Goal: Communication & Community: Answer question/provide support

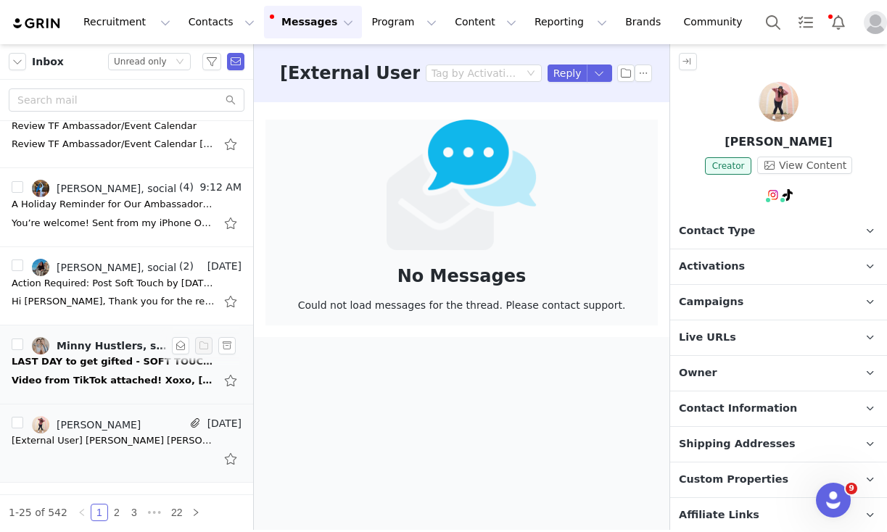
scroll to position [123, 0]
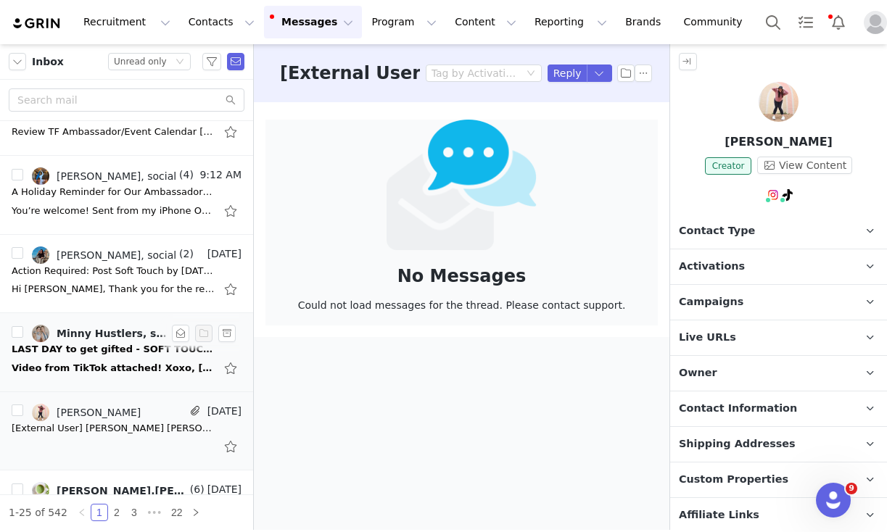
click at [83, 371] on div "Video from TikTok attached! Xoxo, [PERSON_NAME] and Lo Minny Hustlers Website: …" at bounding box center [113, 368] width 203 height 15
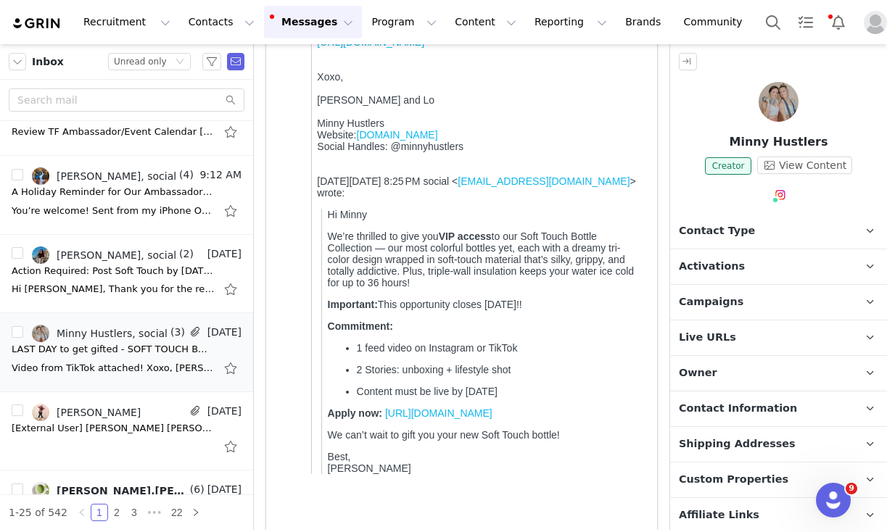
scroll to position [592, 0]
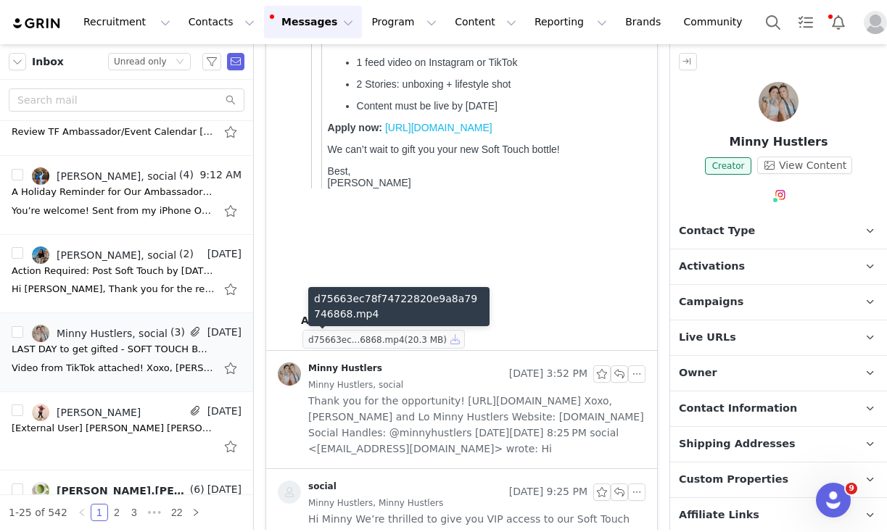
click at [457, 338] on button "button" at bounding box center [455, 339] width 17 height 17
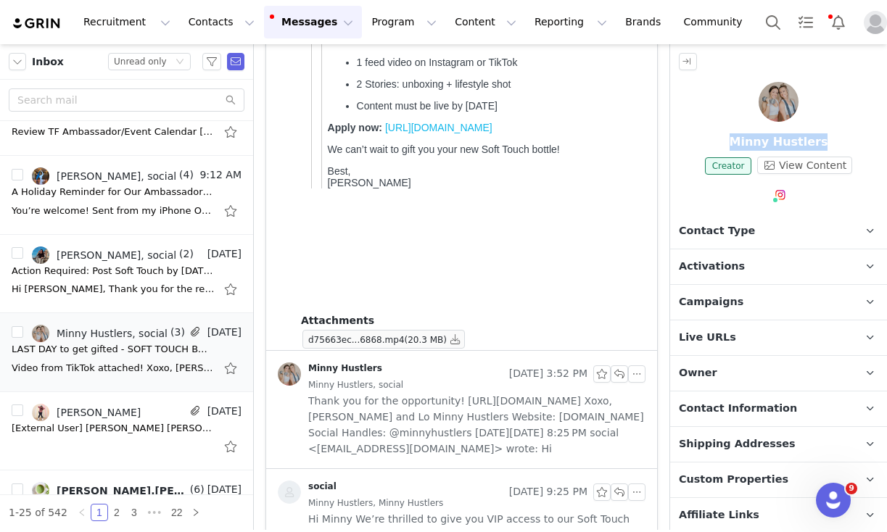
drag, startPoint x: 721, startPoint y: 144, endPoint x: 843, endPoint y: 146, distance: 121.8
click at [843, 146] on p "Minny Hustlers" at bounding box center [778, 141] width 217 height 17
copy p "Minny Hustlers"
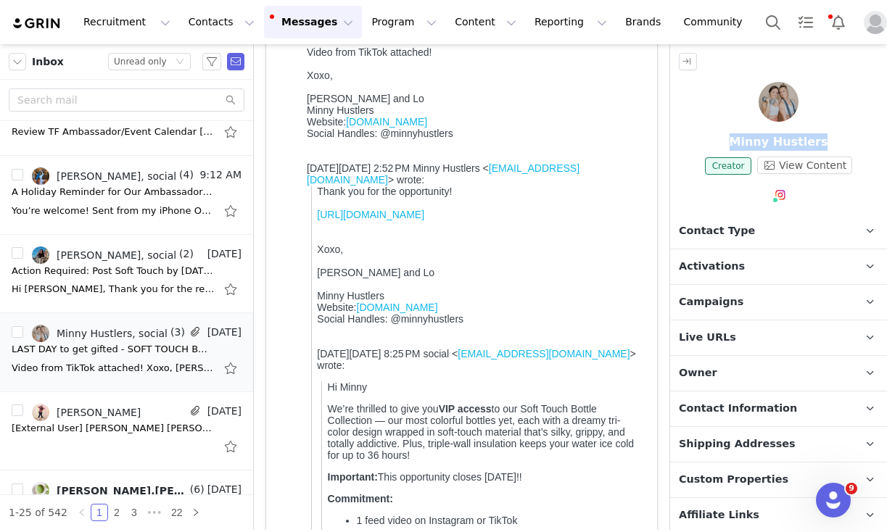
scroll to position [0, 0]
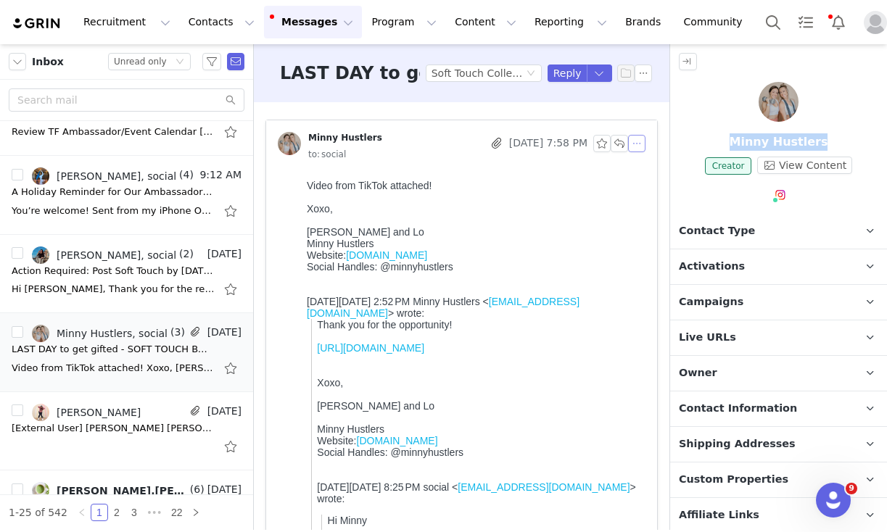
click at [636, 143] on button "button" at bounding box center [636, 143] width 17 height 17
click at [638, 173] on li "Reply All" at bounding box center [659, 169] width 62 height 23
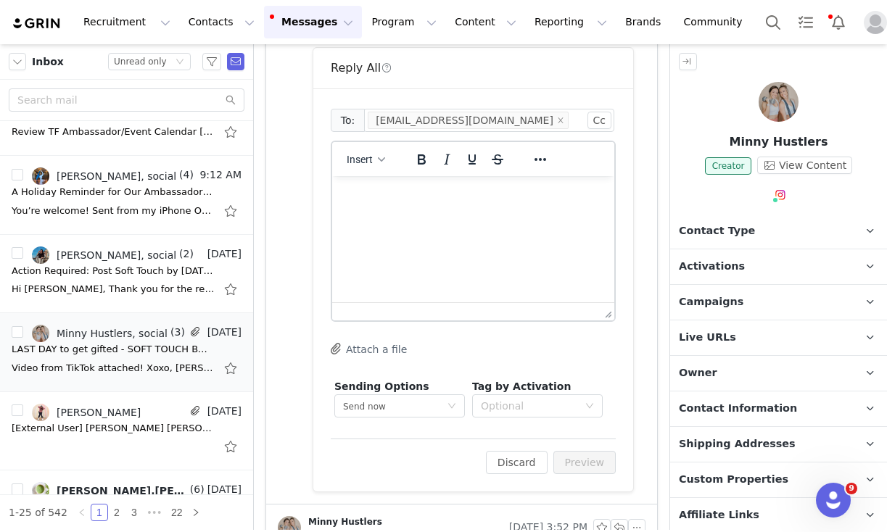
scroll to position [919, 0]
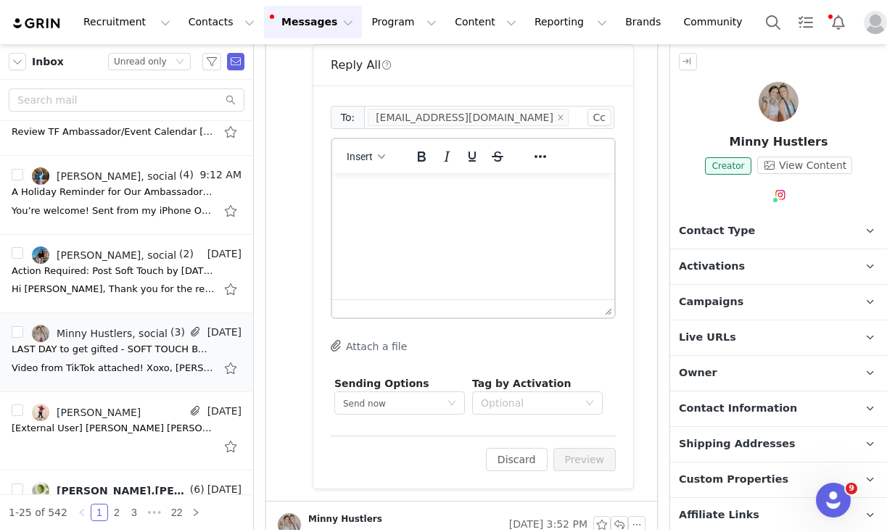
click at [444, 212] on html at bounding box center [473, 192] width 282 height 39
paste body "Rich Text Area. Press ALT-0 for help."
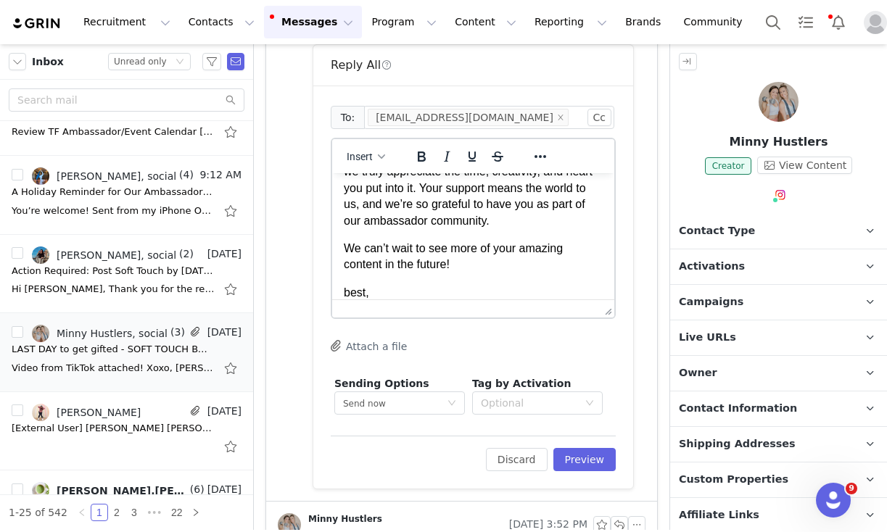
scroll to position [66, 0]
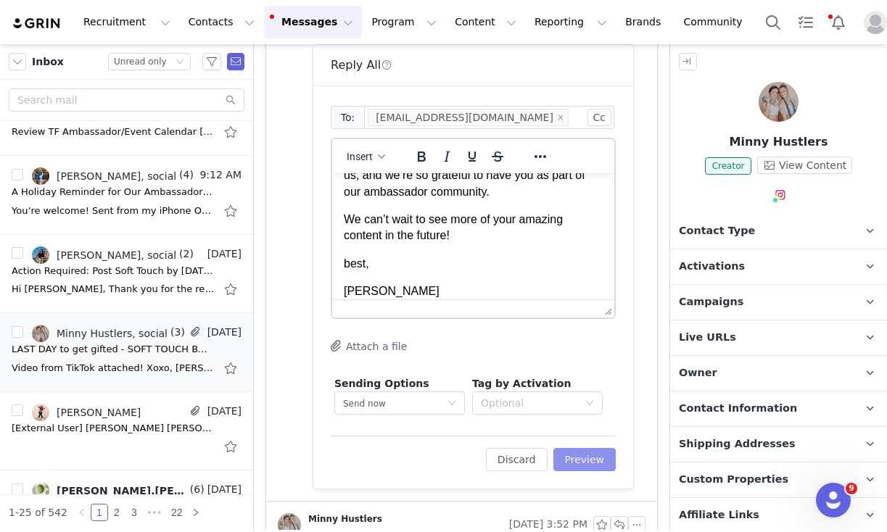
click at [592, 469] on button "Preview" at bounding box center [584, 459] width 63 height 23
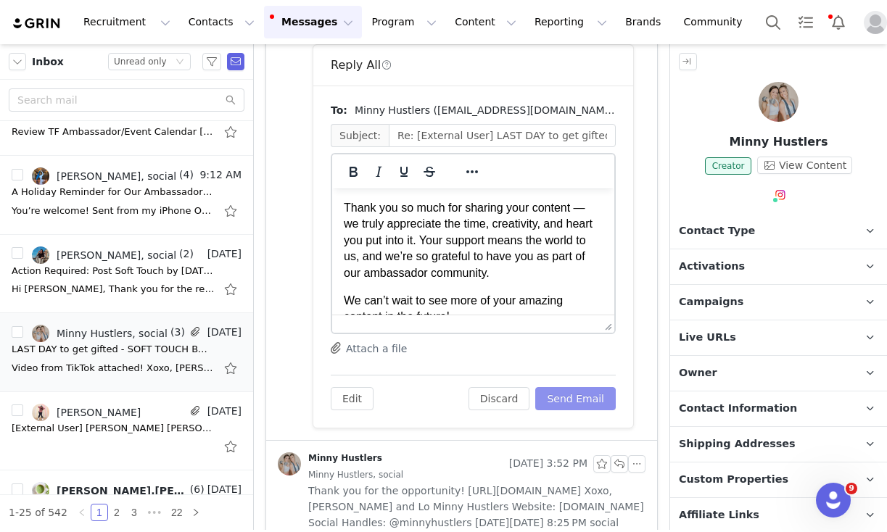
scroll to position [0, 0]
click at [572, 397] on button "Send Email" at bounding box center [575, 398] width 80 height 23
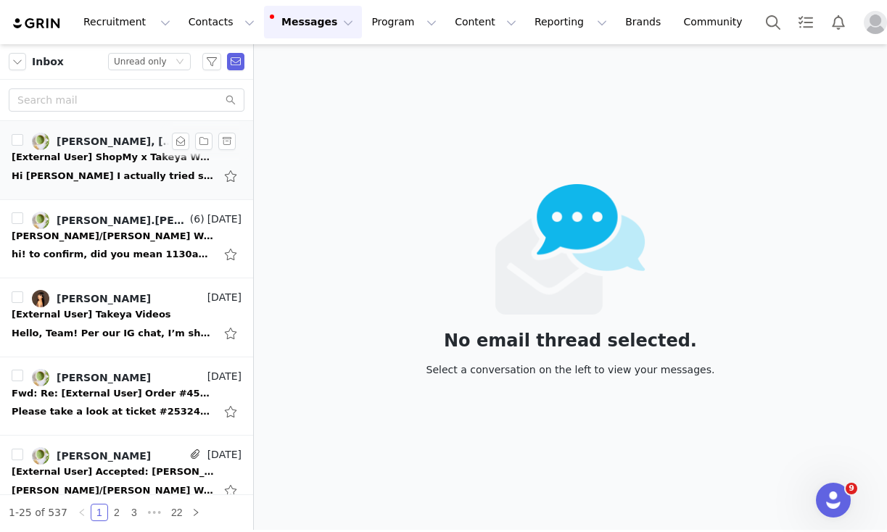
click at [133, 174] on div "Hi Rachel I actually tried signing up with my personal IG account and was denie…" at bounding box center [113, 176] width 203 height 15
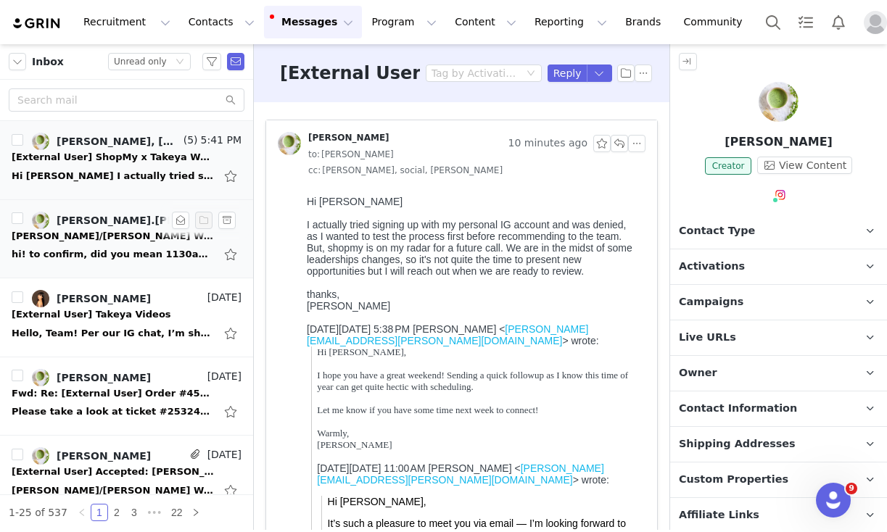
click at [140, 242] on div "Mike/Alexis Weekly Check-In" at bounding box center [113, 236] width 203 height 15
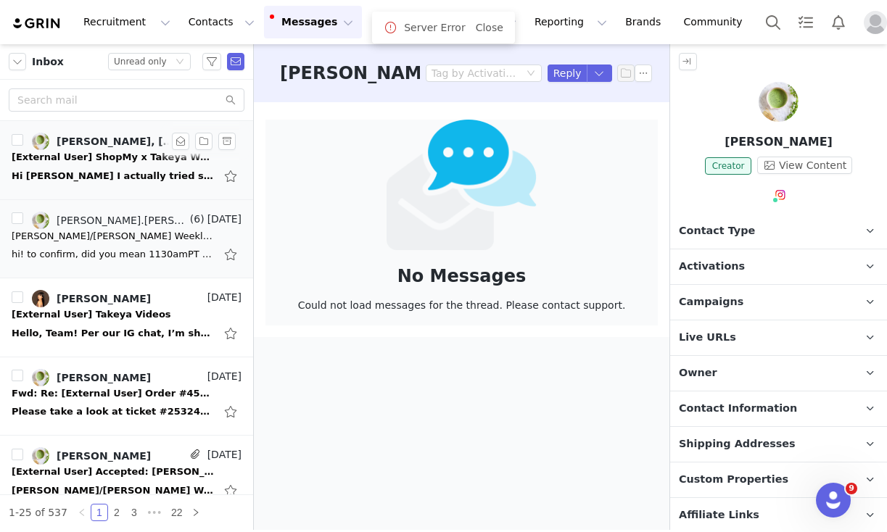
click at [121, 169] on div "Hi Rachel I actually tried signing up with my personal IG account and was denie…" at bounding box center [113, 176] width 203 height 15
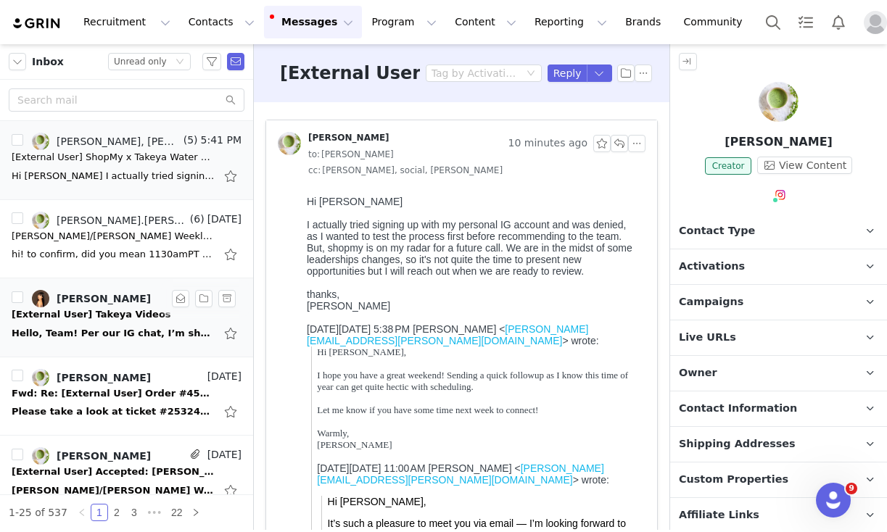
click at [109, 323] on div "Hello, Team! Per our IG chat, I’m sharing the videos here. Please see below :) …" at bounding box center [127, 333] width 230 height 23
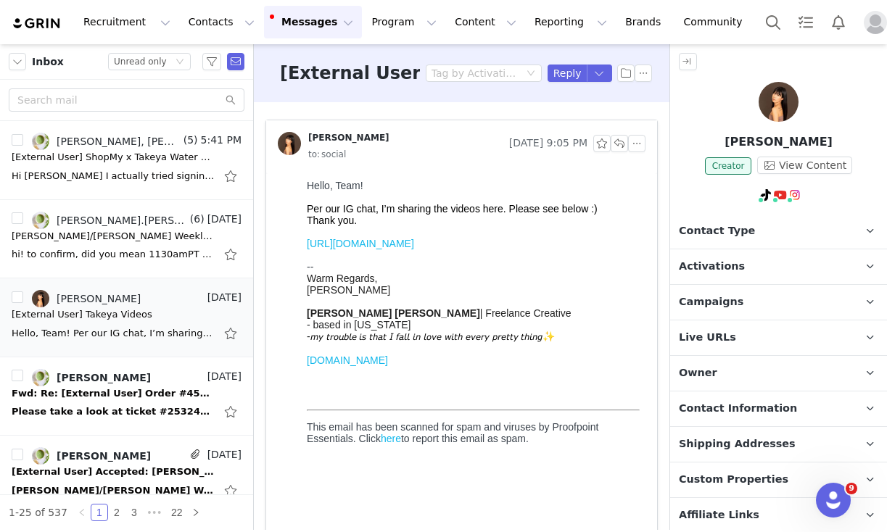
click at [412, 243] on link "https://drive.google.com/drive/folders/12OCSkETLRyRk1KBa1a2HNg9xxeSWAsCk?usp=sh…" at bounding box center [360, 244] width 107 height 12
drag, startPoint x: 738, startPoint y: 136, endPoint x: 839, endPoint y: 143, distance: 101.0
click at [839, 143] on p "[PERSON_NAME]" at bounding box center [778, 141] width 217 height 17
copy p "[PERSON_NAME]"
click at [748, 228] on link "@ginaocla" at bounding box center [749, 226] width 53 height 12
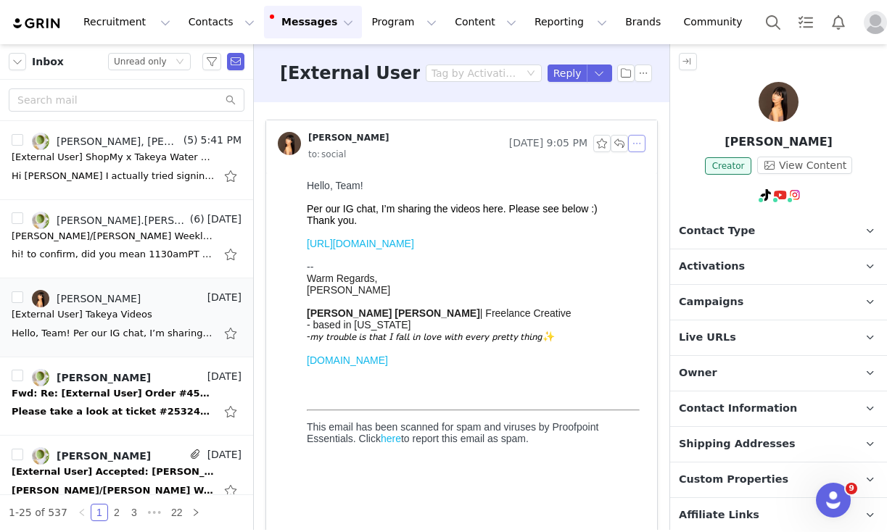
click at [636, 150] on button "button" at bounding box center [636, 143] width 17 height 17
click at [648, 175] on li "Reply All" at bounding box center [659, 169] width 62 height 23
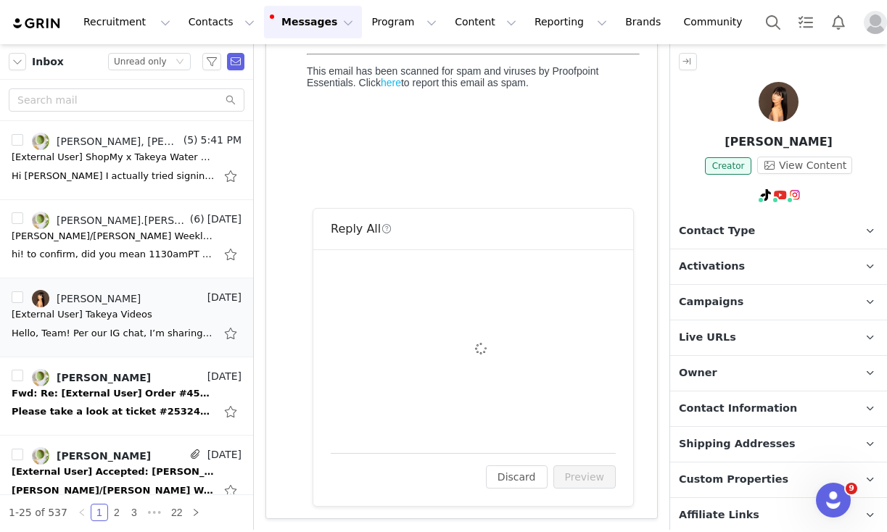
click at [425, 315] on div "To: ginahanbikang@gmail.com Cc Cc: Attach a file Sending Options Send now This …" at bounding box center [473, 351] width 285 height 169
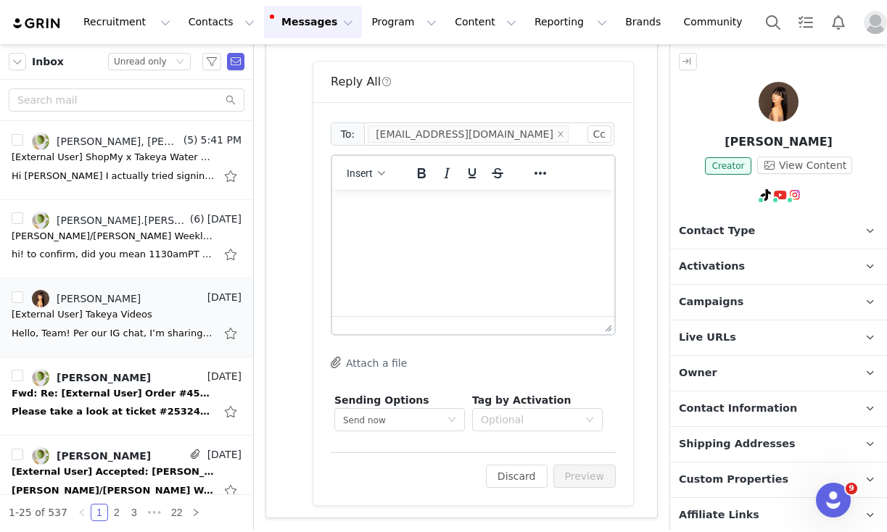
click at [407, 229] on html at bounding box center [473, 209] width 282 height 39
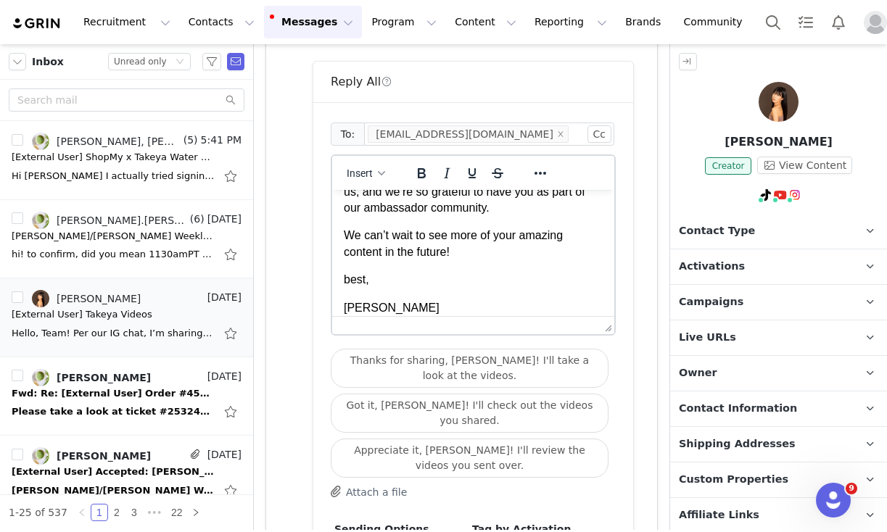
scroll to position [587, 0]
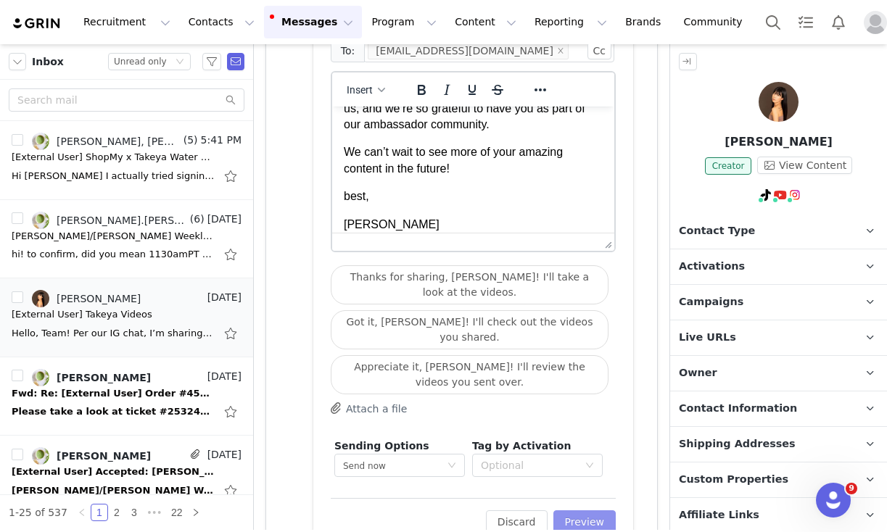
click at [582, 511] on button "Preview" at bounding box center [584, 522] width 63 height 23
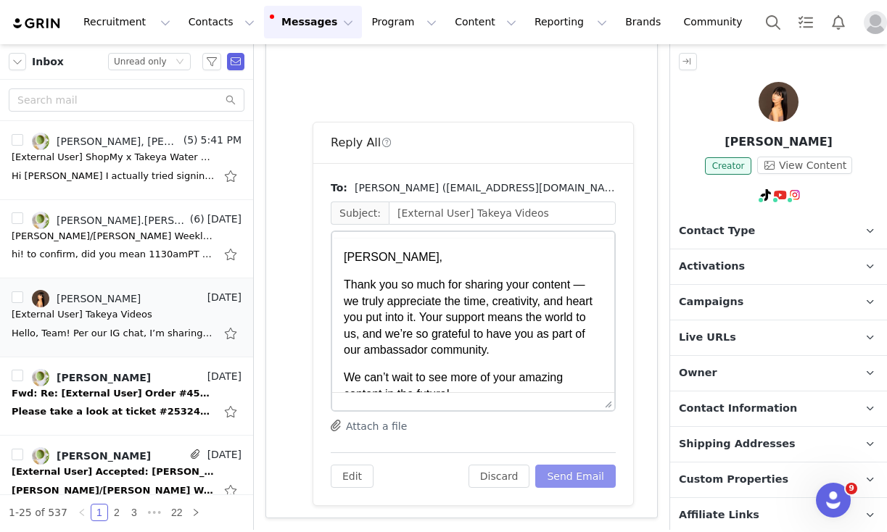
scroll to position [0, 0]
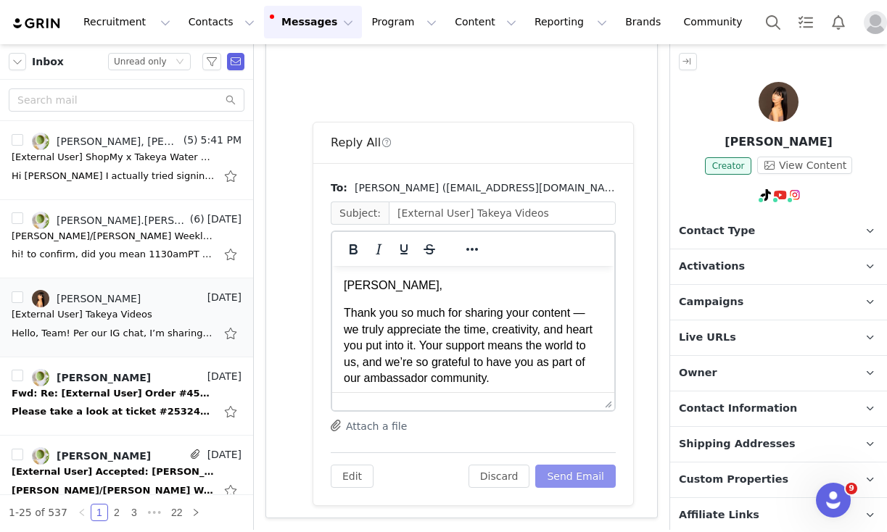
click at [582, 468] on button "Send Email" at bounding box center [575, 476] width 80 height 23
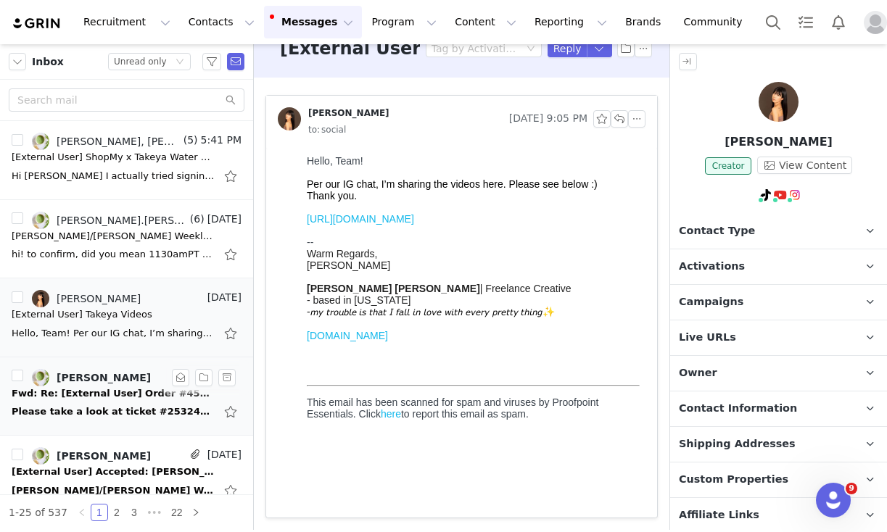
click at [109, 404] on div "Please take a look at ticket #253244 raised by [PERSON_NAME] ([EMAIL_ADDRESS][D…" at bounding box center [127, 411] width 230 height 23
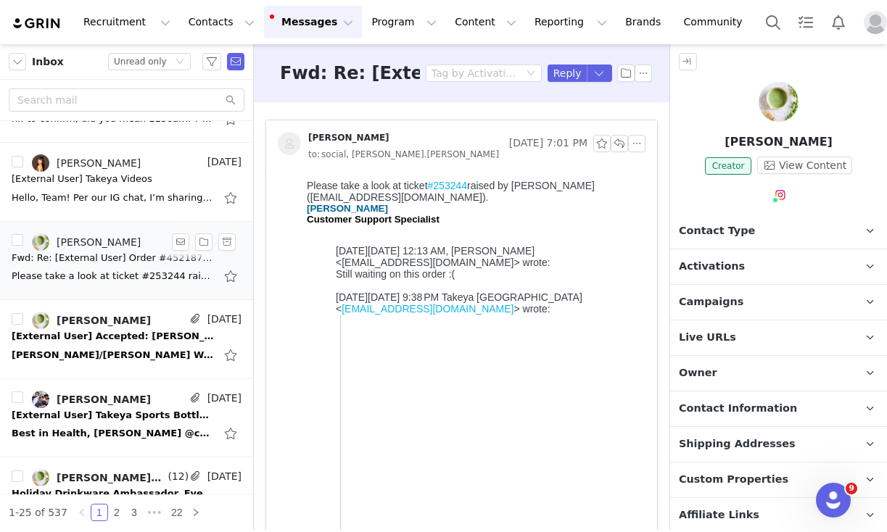
scroll to position [184, 0]
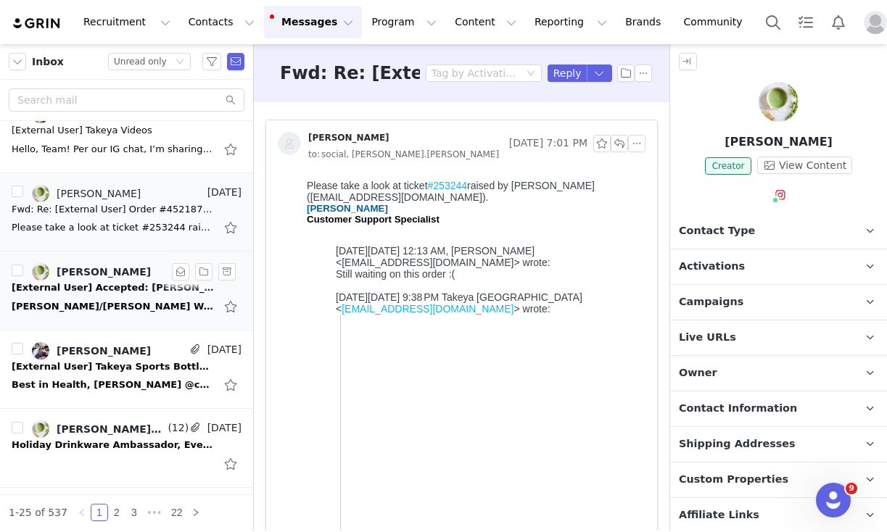
click at [96, 305] on div "[PERSON_NAME]/[PERSON_NAME] Weekly Check-In [PERSON_NAME] has accepted this inv…" at bounding box center [113, 306] width 203 height 15
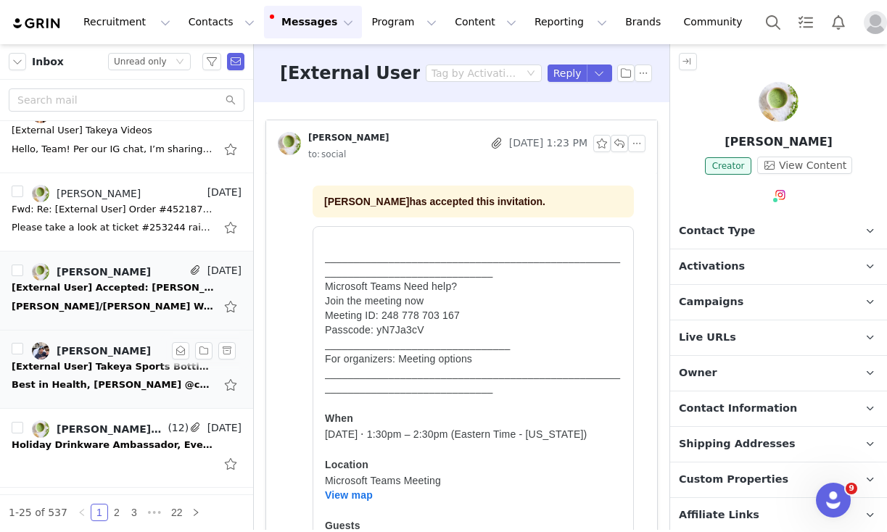
scroll to position [0, 0]
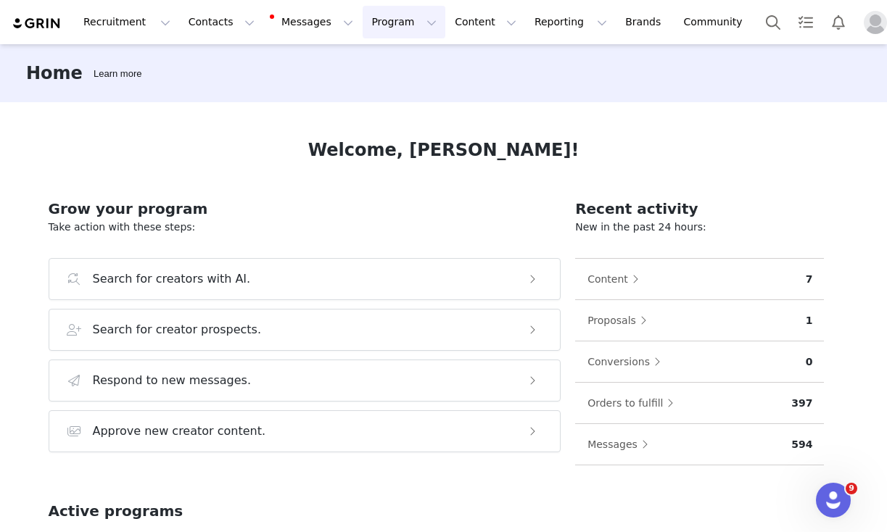
click at [363, 21] on button "Program Program" at bounding box center [404, 22] width 83 height 33
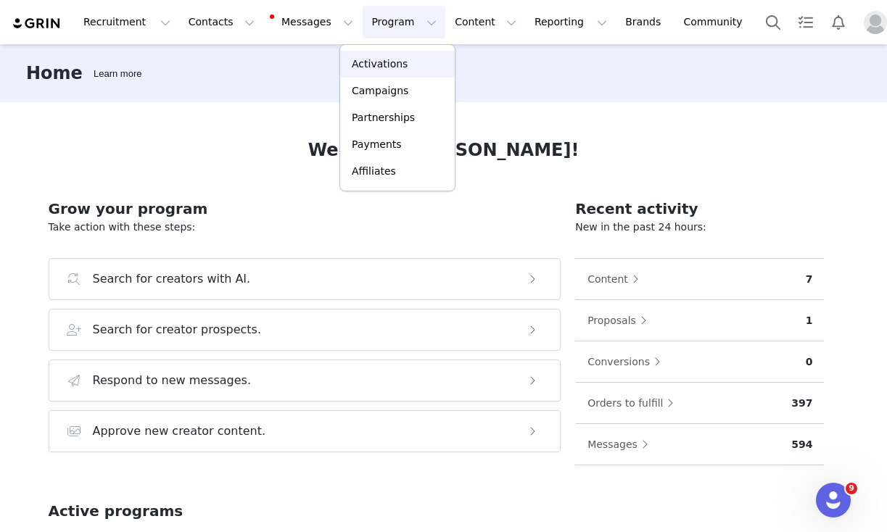
click at [360, 64] on p "Activations" at bounding box center [380, 64] width 56 height 15
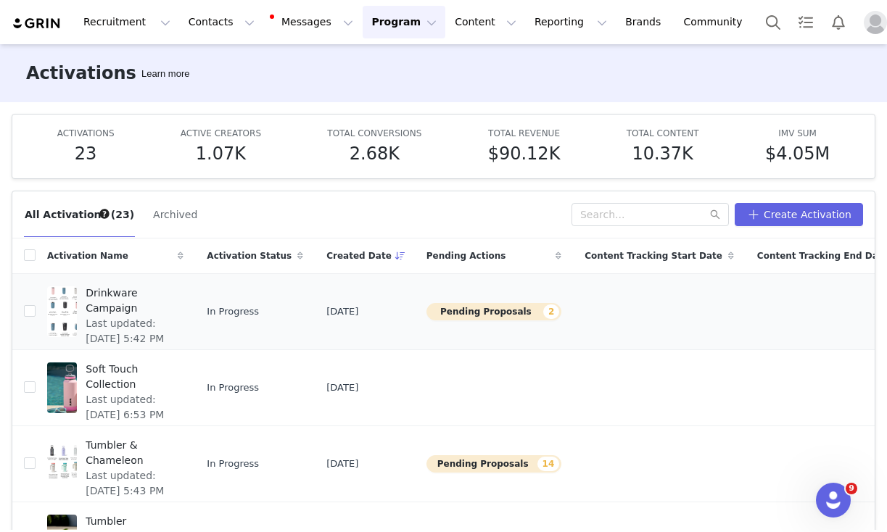
click at [446, 314] on button "Pending Proposals 2" at bounding box center [493, 311] width 135 height 17
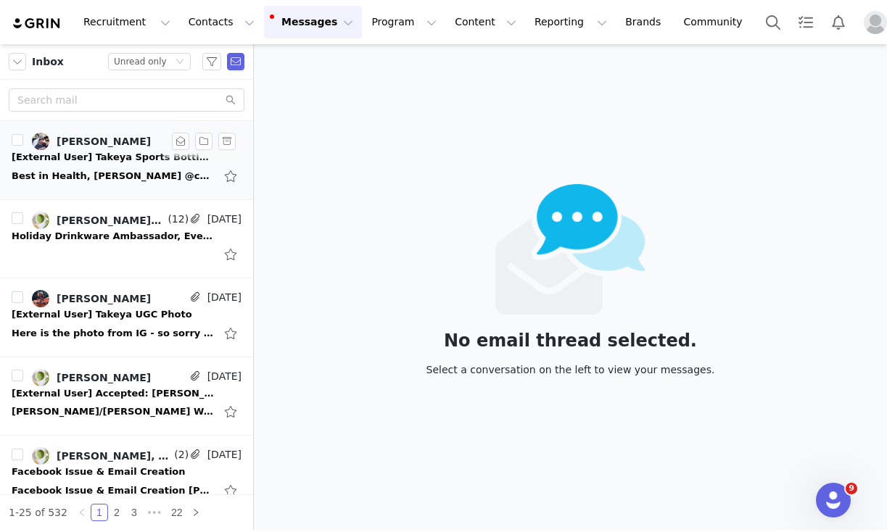
click at [130, 171] on div "Best in Health, [PERSON_NAME] @charlottebradshaww" at bounding box center [113, 176] width 203 height 15
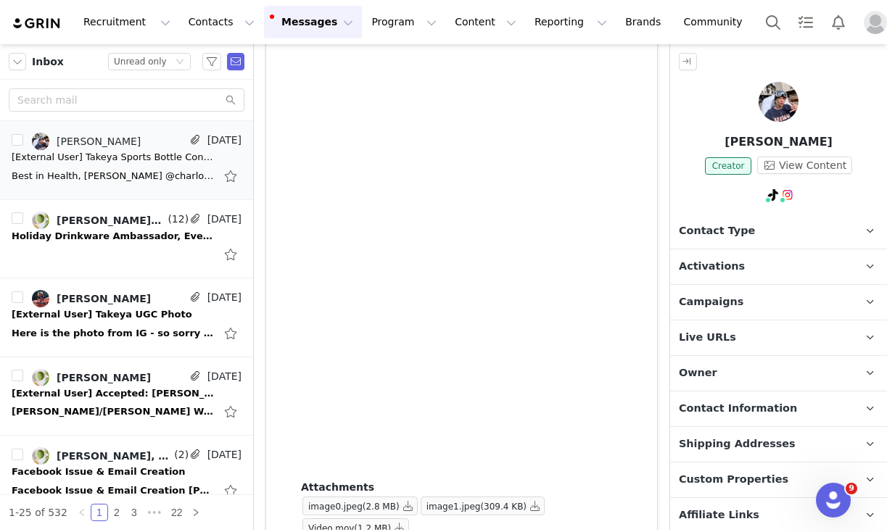
scroll to position [5515, 0]
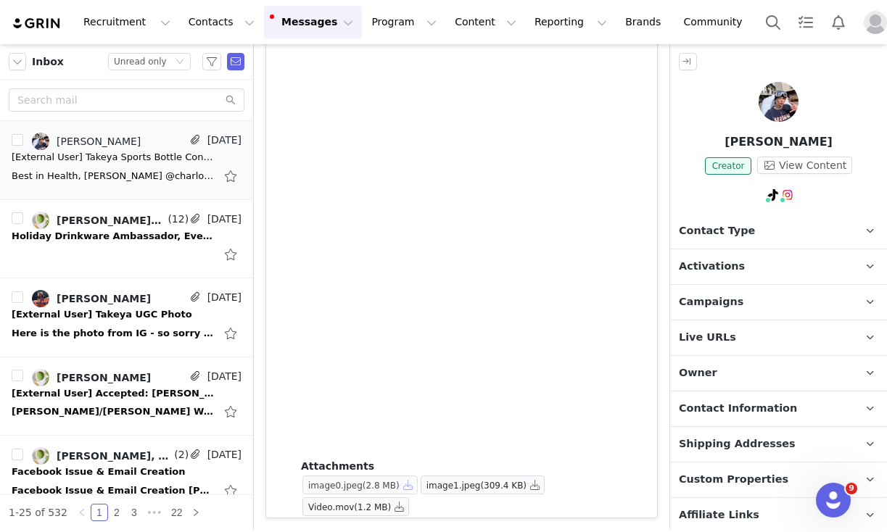
click at [407, 478] on button "button" at bounding box center [408, 484] width 17 height 17
click at [537, 485] on button "button" at bounding box center [534, 484] width 17 height 17
click at [401, 503] on button "button" at bounding box center [399, 506] width 17 height 17
drag, startPoint x: 717, startPoint y: 146, endPoint x: 862, endPoint y: 146, distance: 145.0
click at [862, 146] on p "[PERSON_NAME]" at bounding box center [778, 141] width 217 height 17
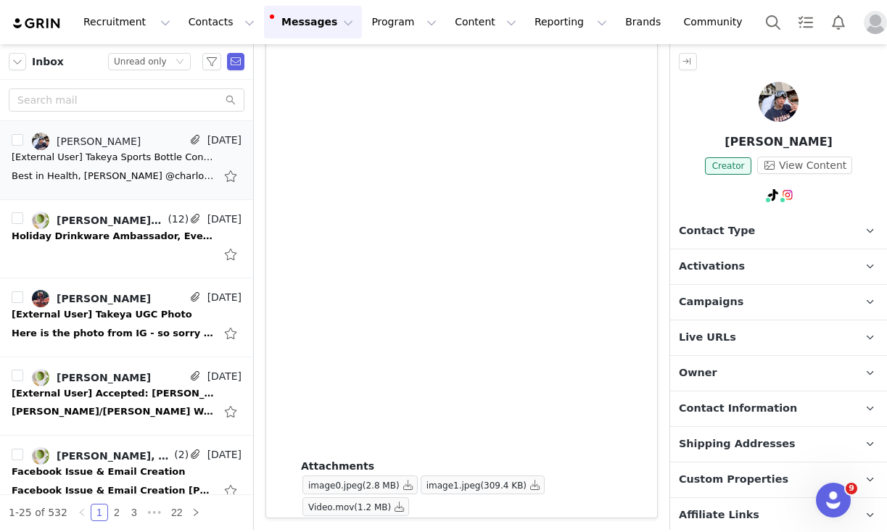
copy p "[PERSON_NAME]"
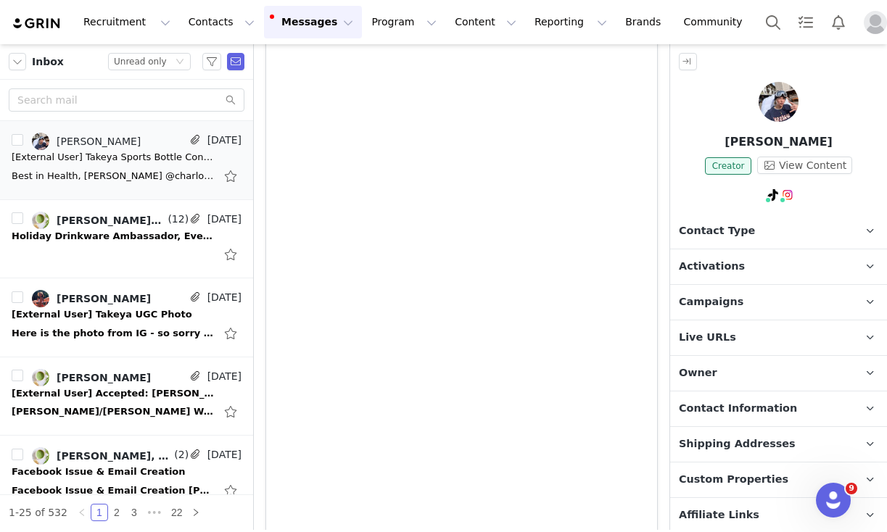
scroll to position [3071, 0]
click at [688, 63] on button "button" at bounding box center [688, 61] width 18 height 17
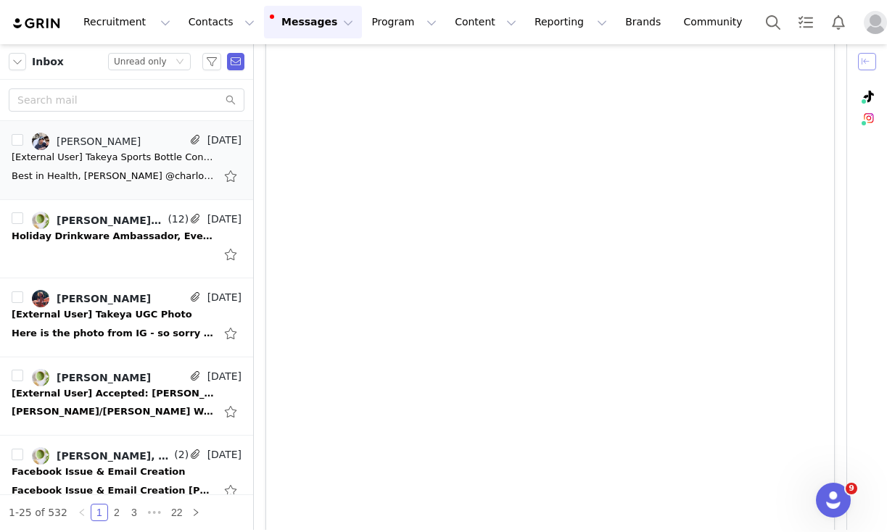
scroll to position [0, 0]
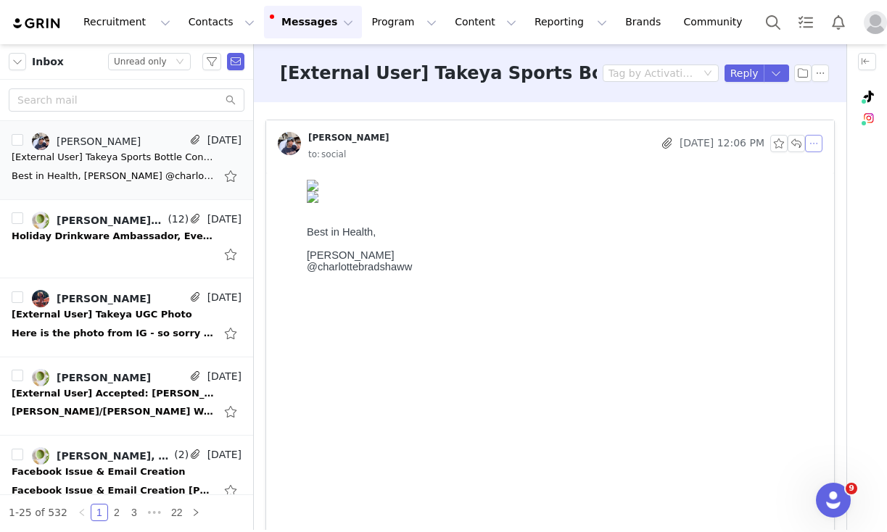
click at [815, 141] on button "button" at bounding box center [813, 143] width 17 height 17
click at [821, 167] on li "Reply All" at bounding box center [836, 169] width 62 height 23
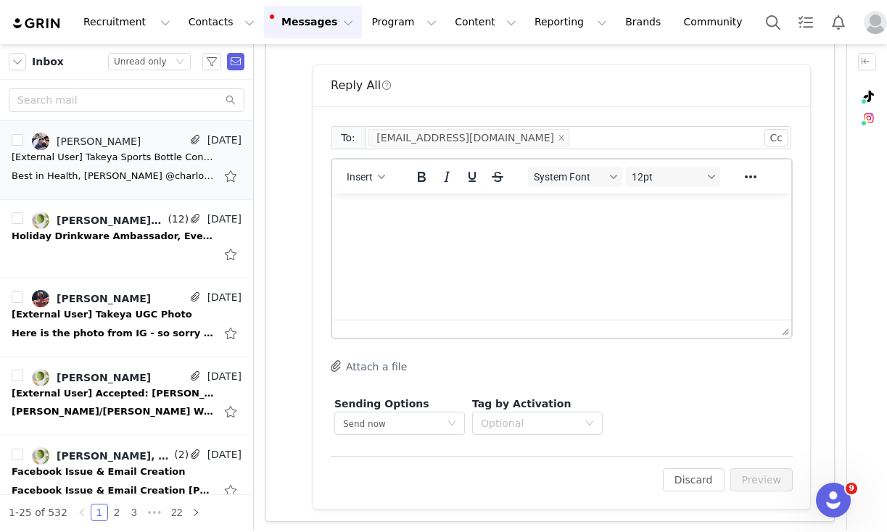
scroll to position [5972, 0]
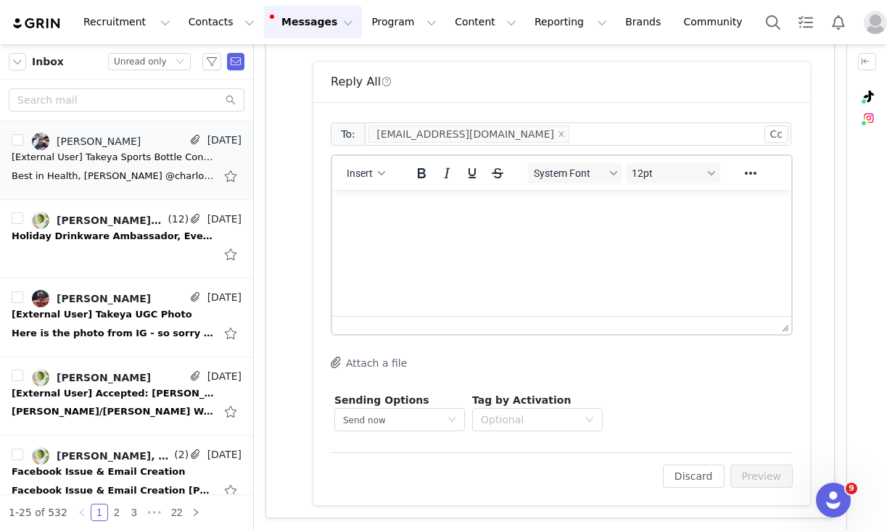
click at [452, 229] on html at bounding box center [561, 209] width 459 height 39
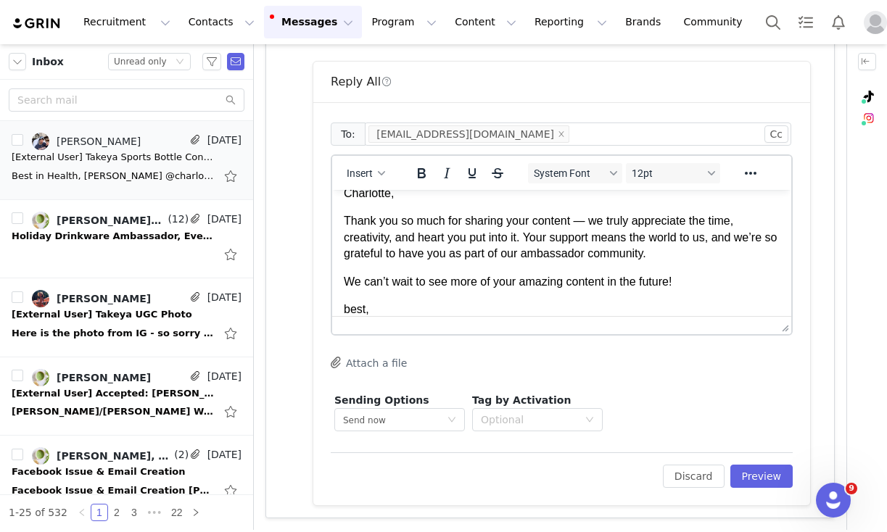
scroll to position [46, 0]
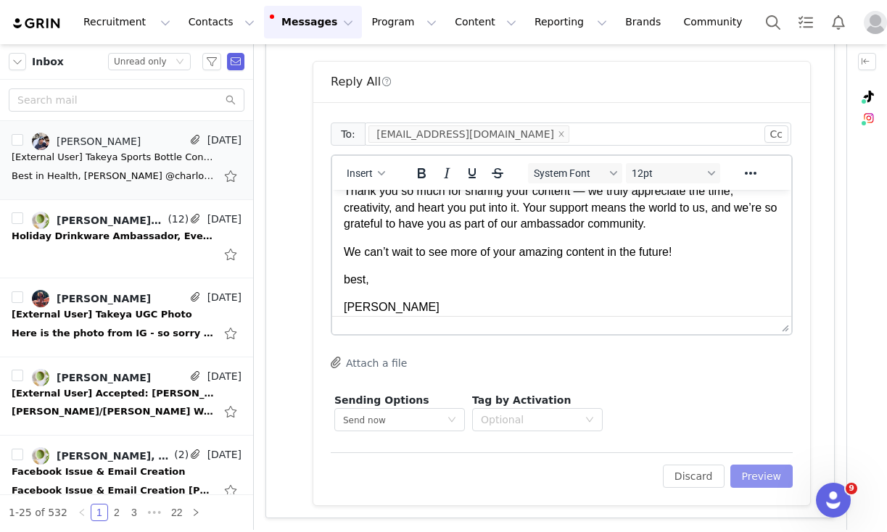
click at [769, 470] on button "Preview" at bounding box center [761, 476] width 63 height 23
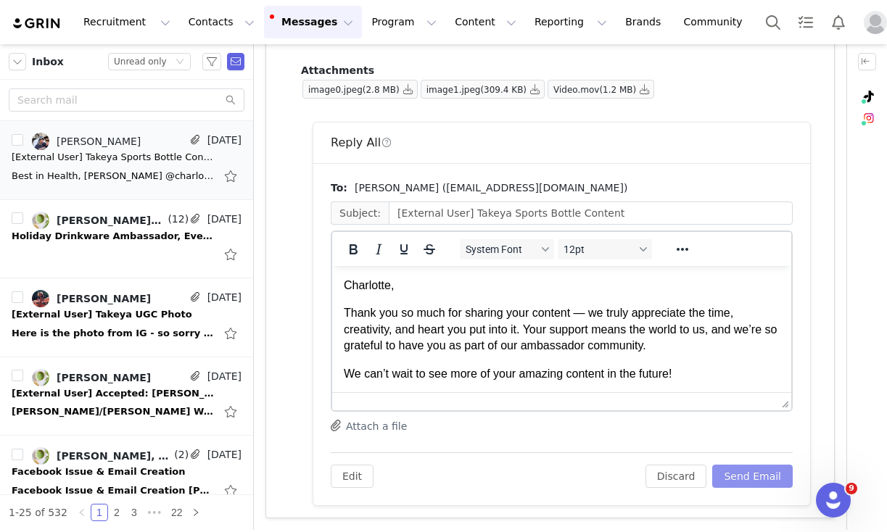
scroll to position [0, 0]
click at [766, 475] on button "Send Email" at bounding box center [752, 476] width 80 height 23
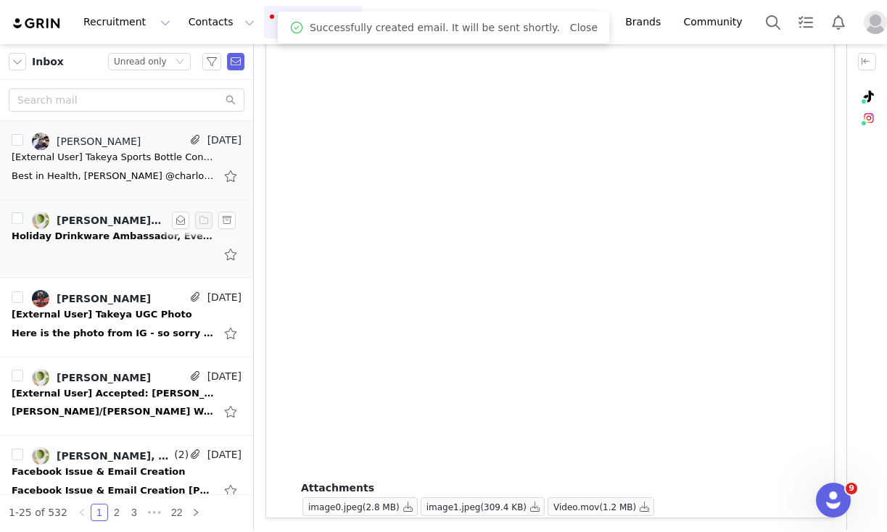
click at [80, 241] on div "Holiday Drinkware Ambassador, Event & Partnership Review" at bounding box center [113, 236] width 203 height 15
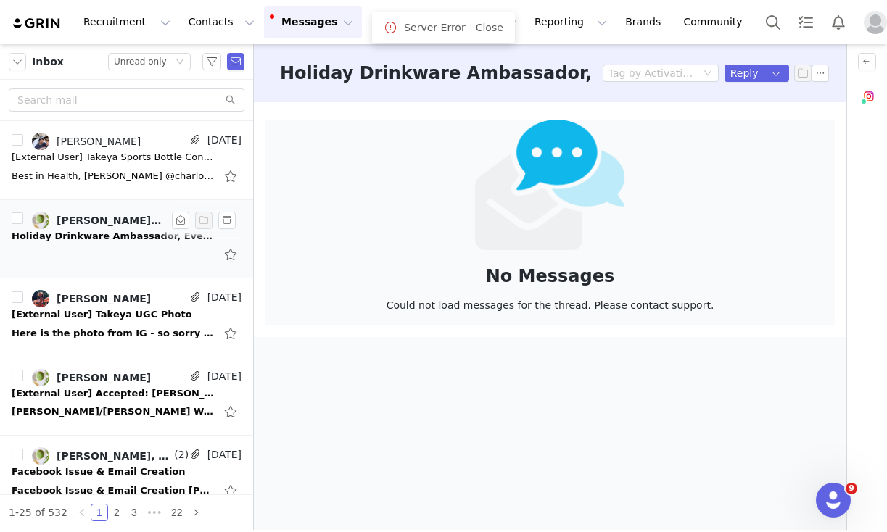
click at [64, 258] on div at bounding box center [127, 254] width 230 height 23
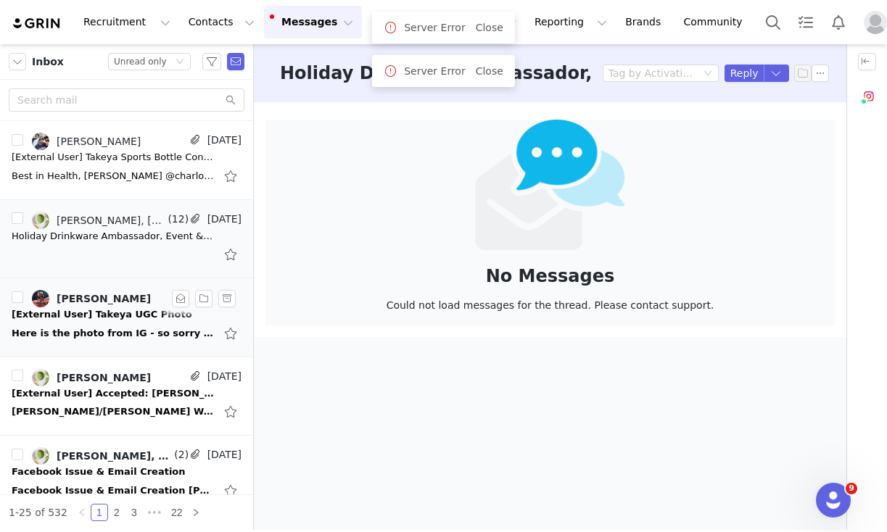
click at [67, 342] on div "Here is the photo from IG - so sorry for the late send! -- Thanks so much! Kind…" at bounding box center [127, 333] width 230 height 23
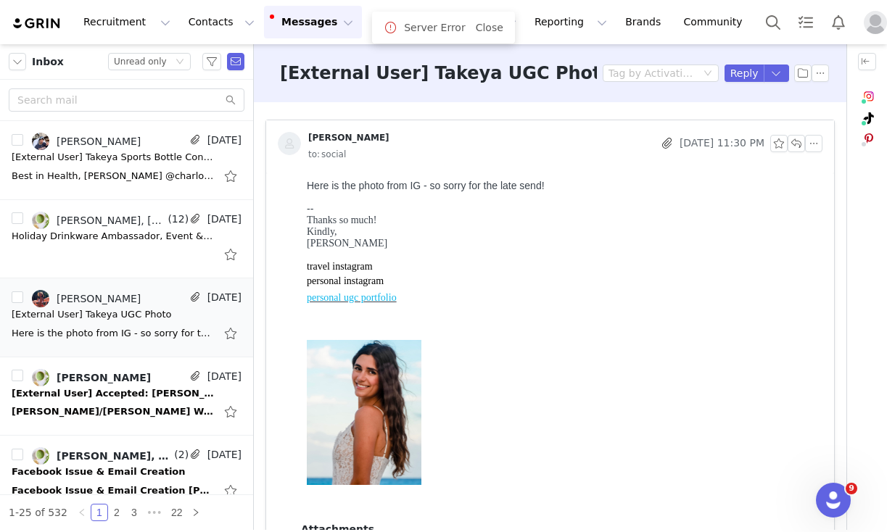
scroll to position [41, 0]
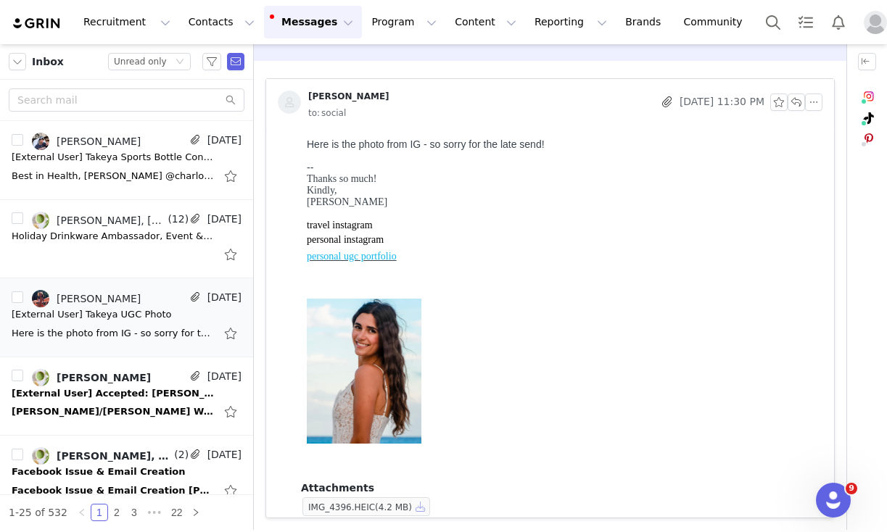
click at [422, 505] on button "button" at bounding box center [420, 506] width 17 height 17
click at [811, 106] on button "button" at bounding box center [813, 102] width 17 height 17
click at [816, 129] on li "Reply All" at bounding box center [836, 128] width 62 height 23
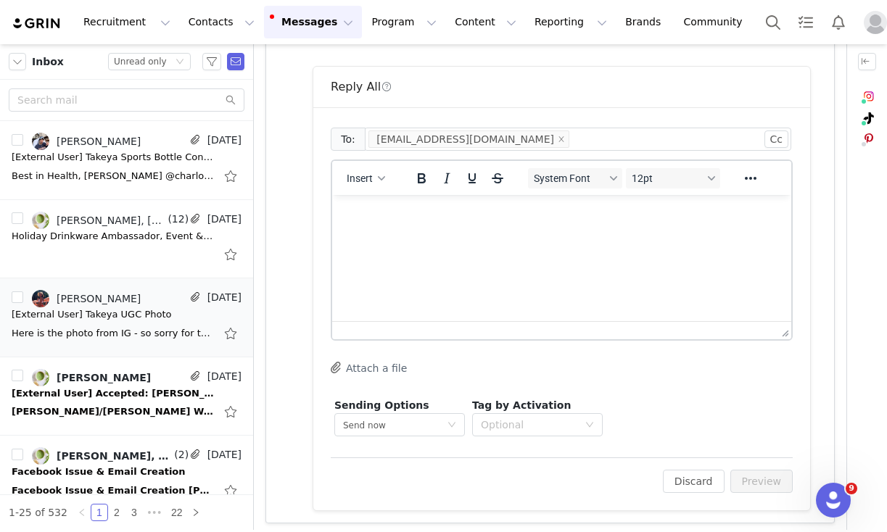
scroll to position [520, 0]
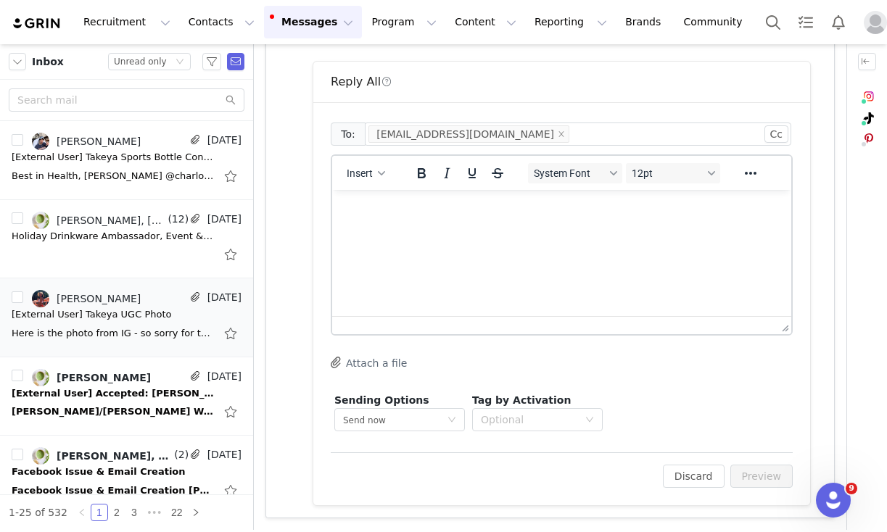
click at [400, 229] on html at bounding box center [561, 209] width 459 height 39
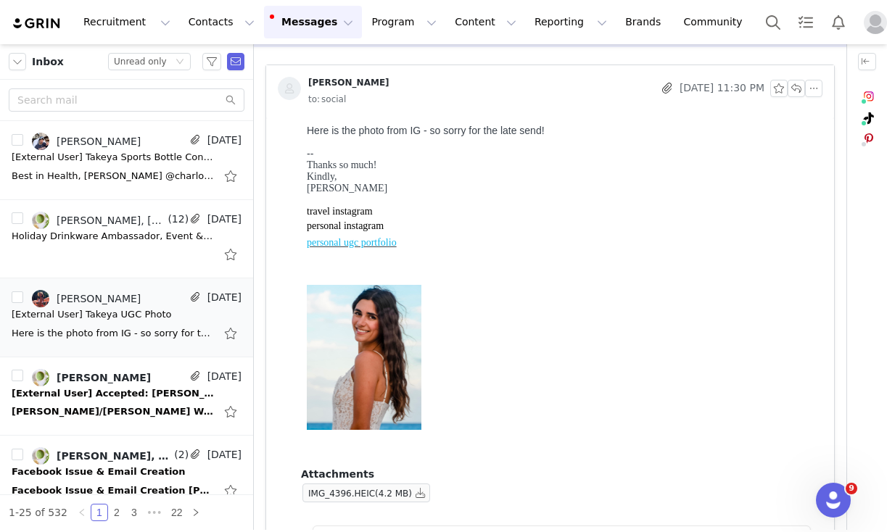
scroll to position [0, 0]
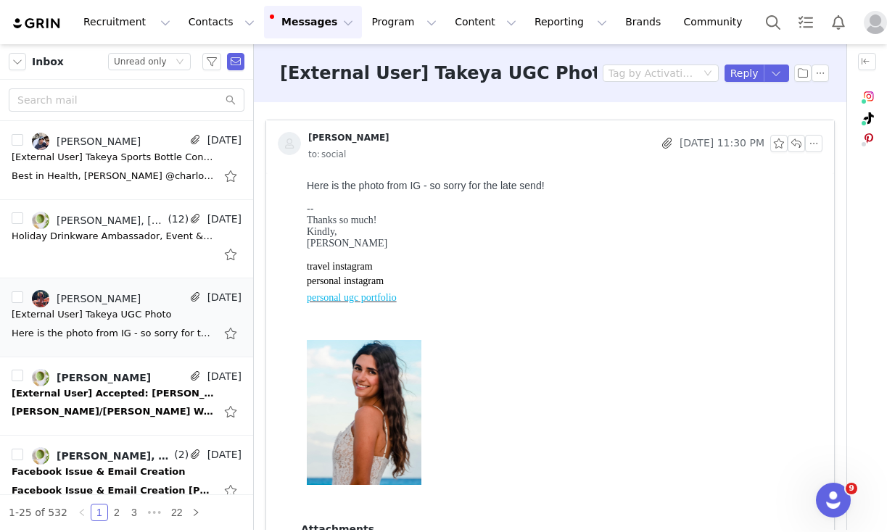
drag, startPoint x: 395, startPoint y: 139, endPoint x: 310, endPoint y: 141, distance: 85.6
click at [310, 141] on div "[PERSON_NAME]" at bounding box center [466, 143] width 376 height 23
copy div "[PERSON_NAME]"
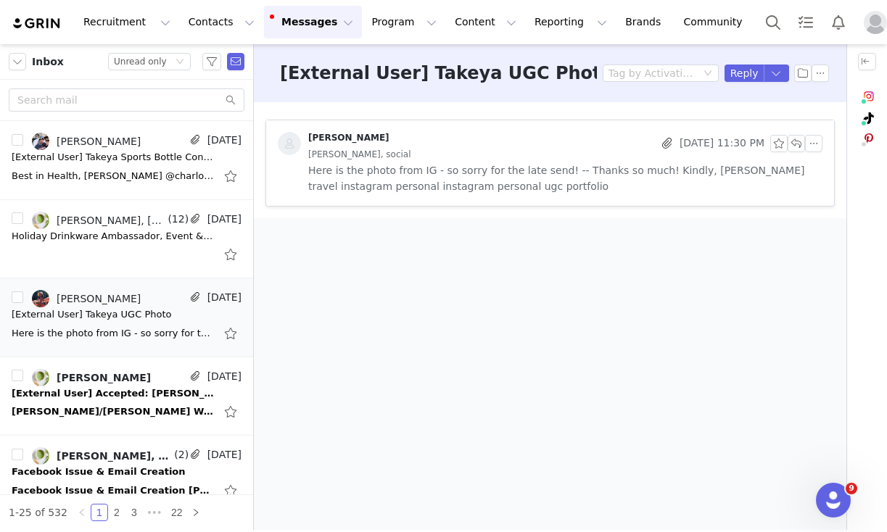
click at [528, 183] on span "Here is the photo from IG - so sorry for the late send! -- Thanks so much! Kind…" at bounding box center [565, 178] width 514 height 32
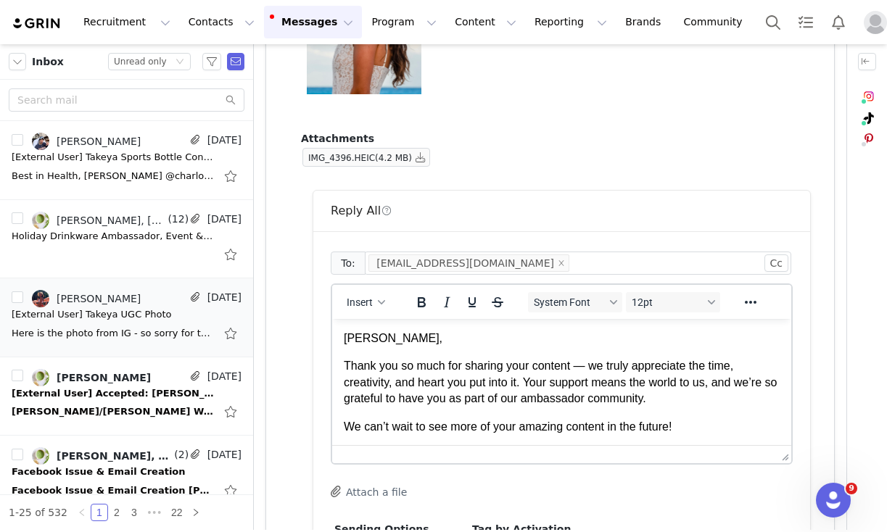
scroll to position [520, 0]
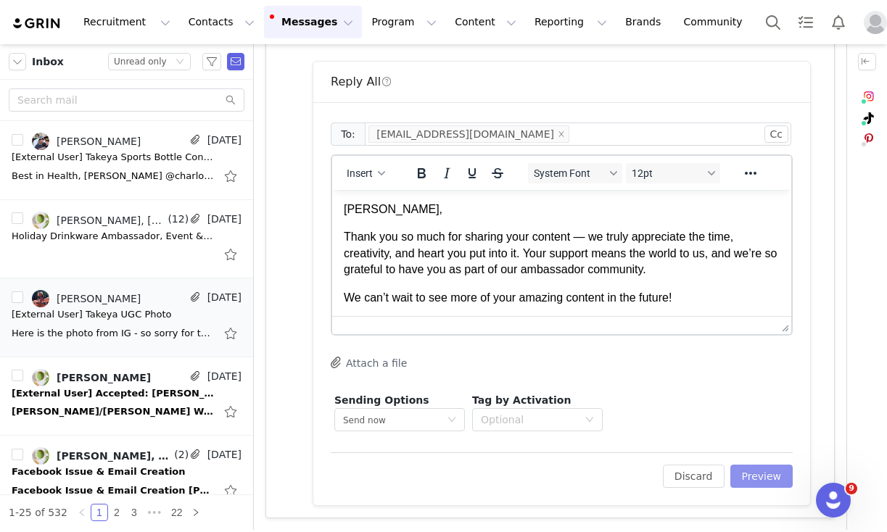
click at [762, 471] on button "Preview" at bounding box center [761, 476] width 63 height 23
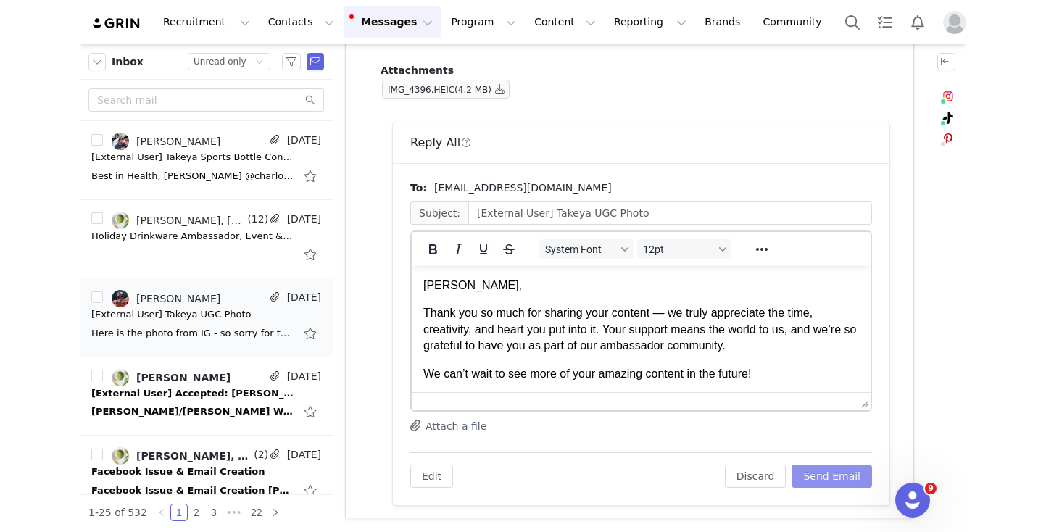
scroll to position [0, 0]
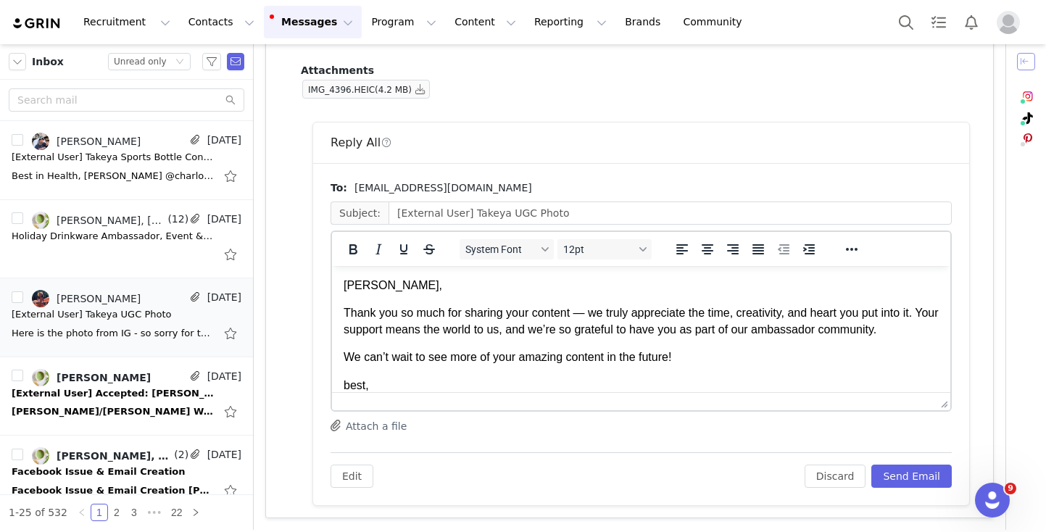
click at [886, 64] on button "button" at bounding box center [1026, 61] width 18 height 17
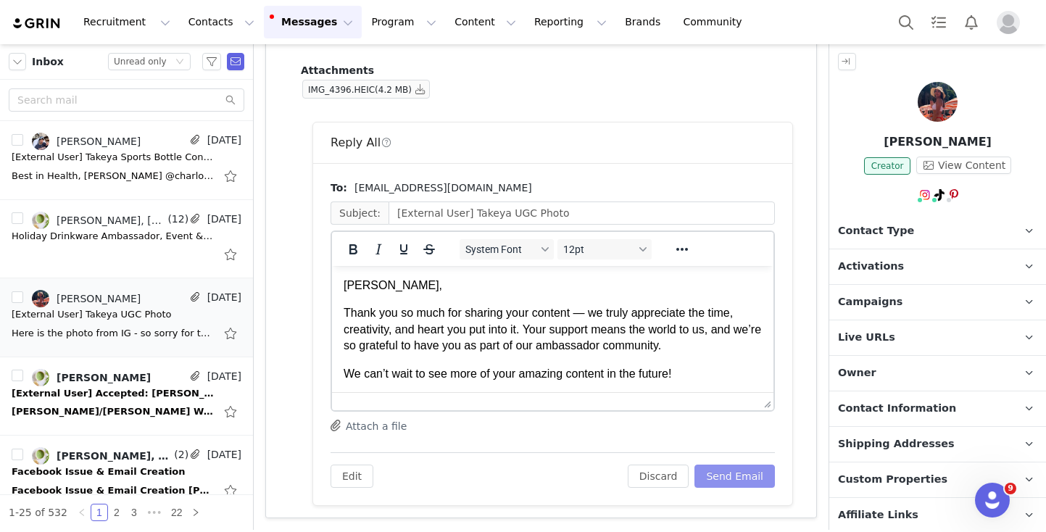
click at [735, 476] on button "Send Email" at bounding box center [735, 476] width 80 height 23
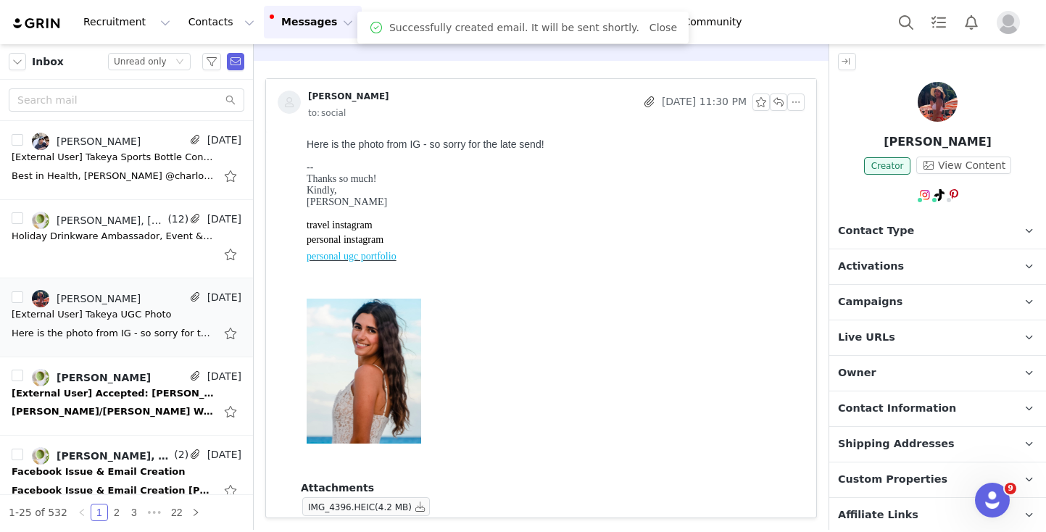
scroll to position [41, 0]
drag, startPoint x: 883, startPoint y: 140, endPoint x: 1021, endPoint y: 140, distance: 138.5
click at [886, 140] on p "[PERSON_NAME]" at bounding box center [938, 141] width 217 height 17
copy p "[PERSON_NAME]"
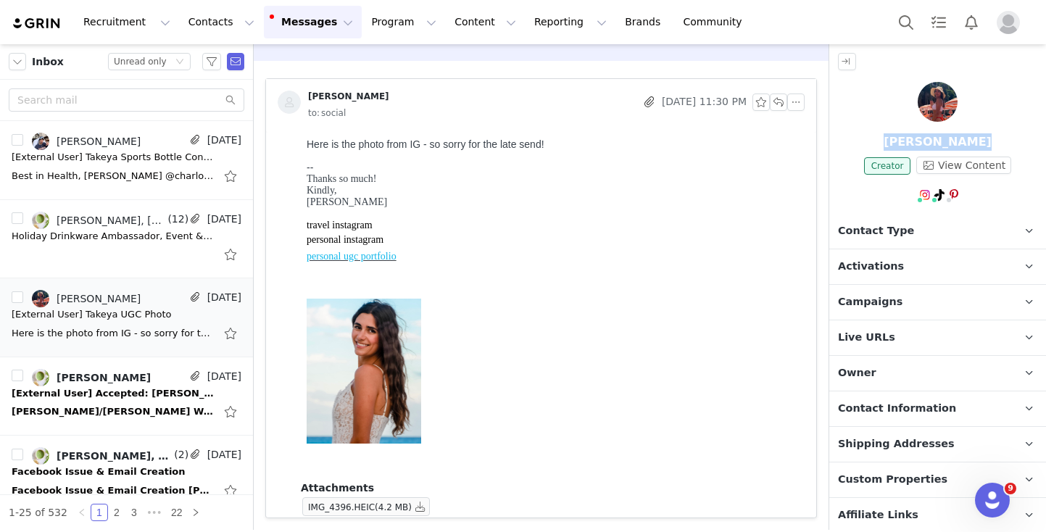
click at [886, 144] on p "[PERSON_NAME]" at bounding box center [938, 141] width 217 height 17
drag, startPoint x: 992, startPoint y: 144, endPoint x: 870, endPoint y: 141, distance: 121.8
click at [870, 141] on p "[PERSON_NAME]" at bounding box center [938, 141] width 217 height 17
